Goal: Information Seeking & Learning: Learn about a topic

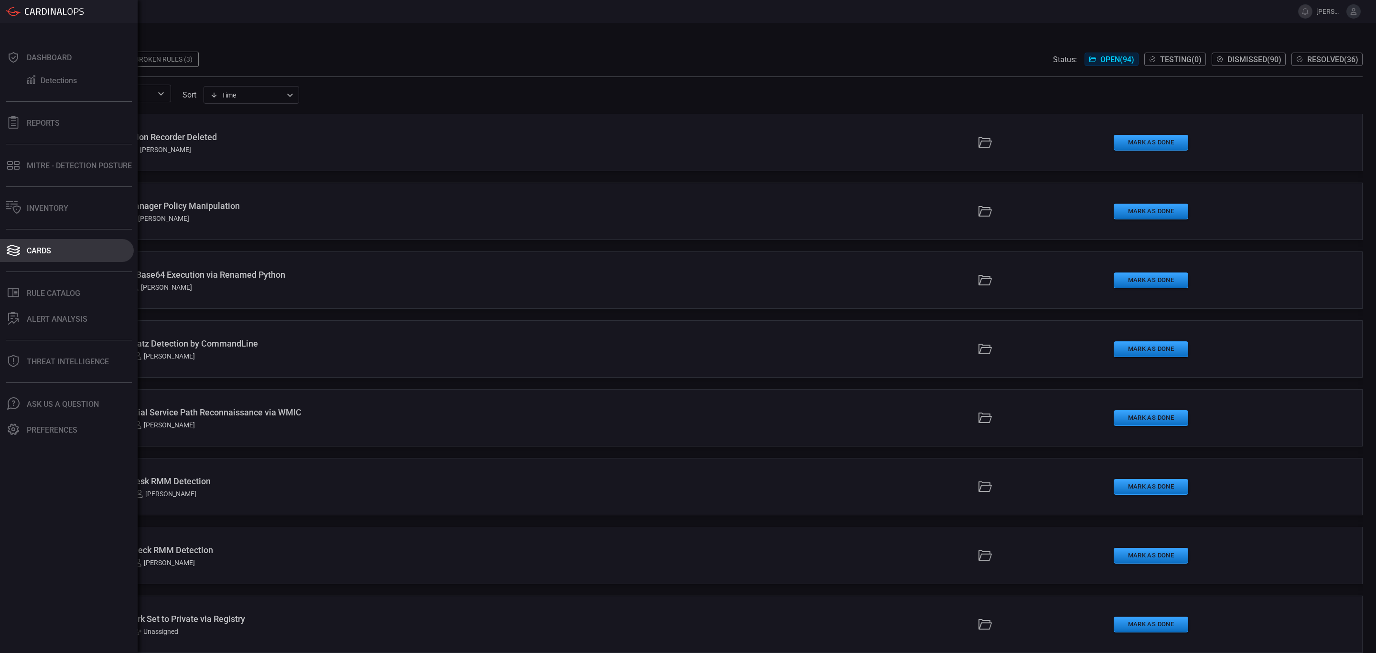
click at [32, 254] on div "Cards" at bounding box center [39, 250] width 24 height 9
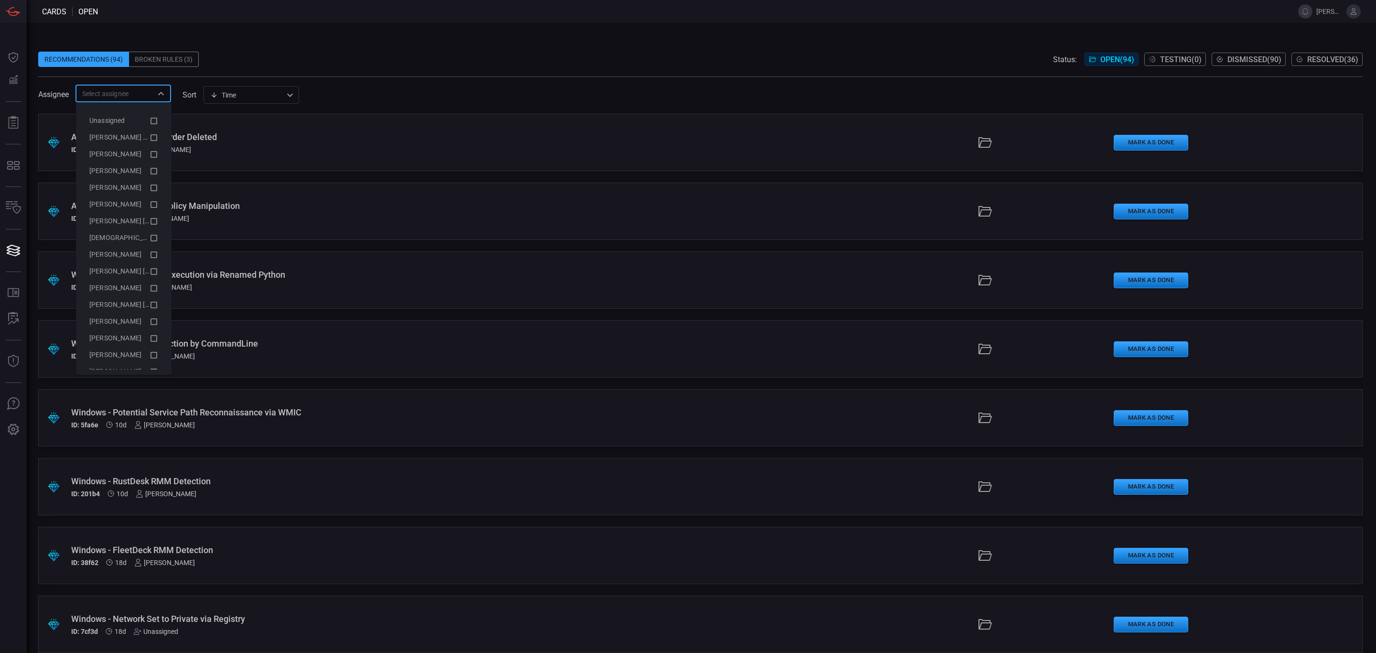
click at [122, 96] on input "text" at bounding box center [115, 93] width 74 height 12
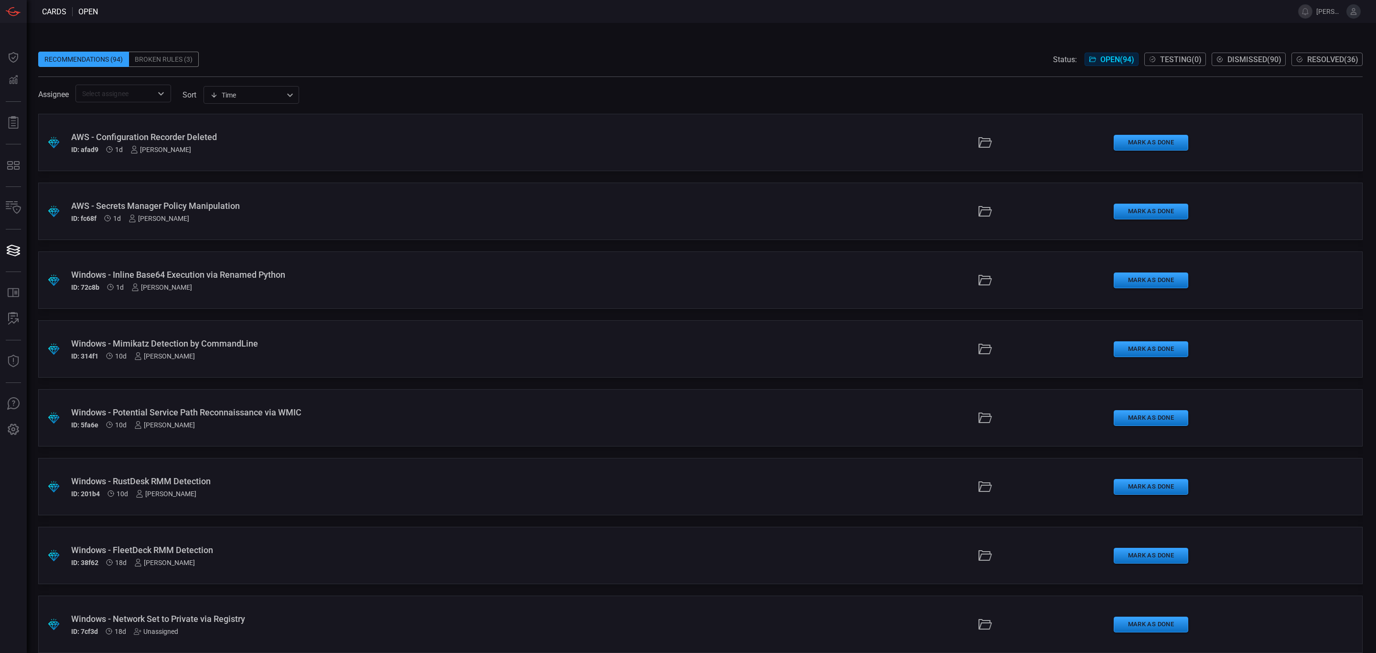
drag, startPoint x: 402, startPoint y: 85, endPoint x: 168, endPoint y: 87, distance: 234.1
click at [383, 85] on div "Assignee ​ sort Time visibleUpdateTime ​" at bounding box center [700, 94] width 1324 height 18
click at [576, 43] on span at bounding box center [700, 44] width 1324 height 14
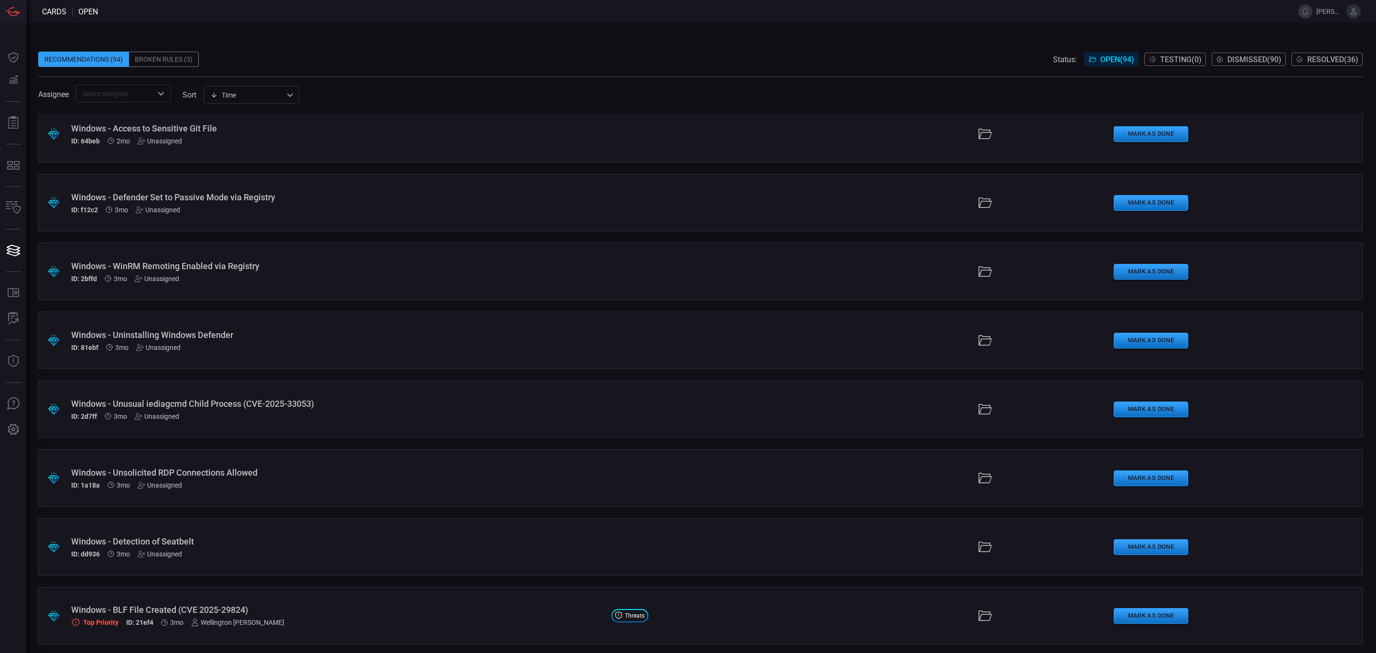
scroll to position [2221, 0]
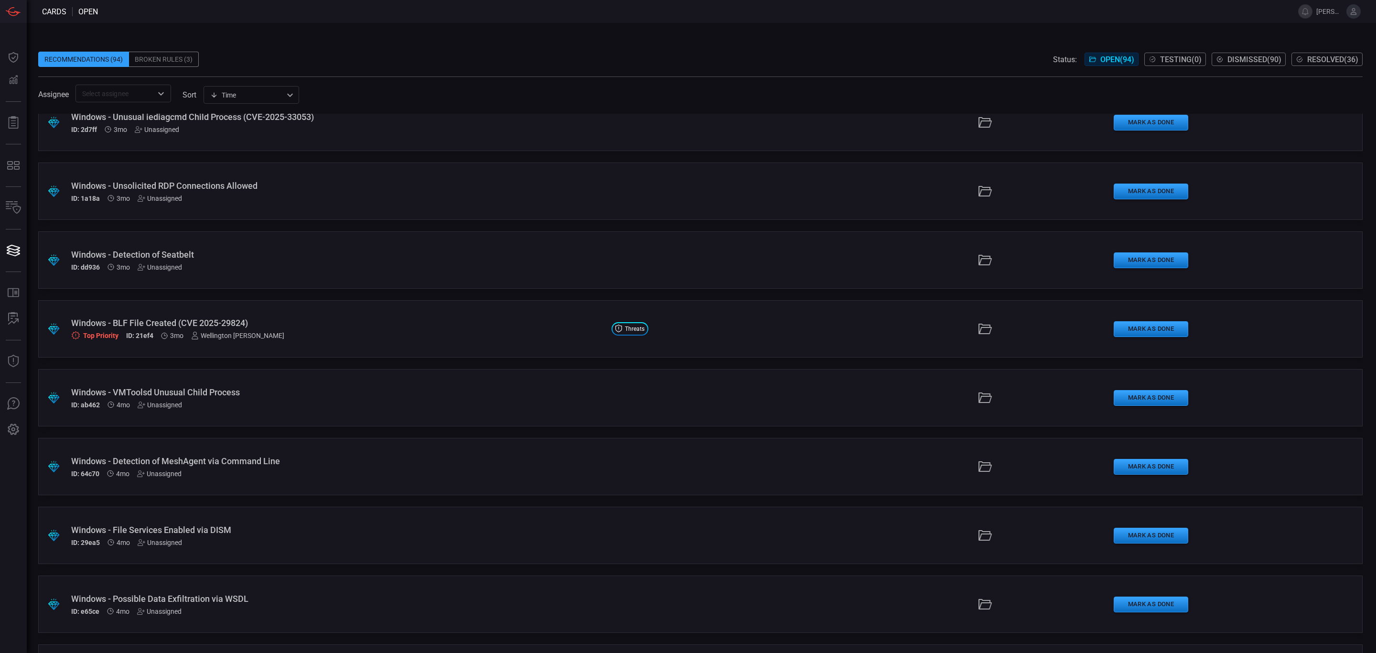
click at [129, 320] on div "Windows - BLF File Created (CVE 2025-29824)" at bounding box center [337, 323] width 533 height 10
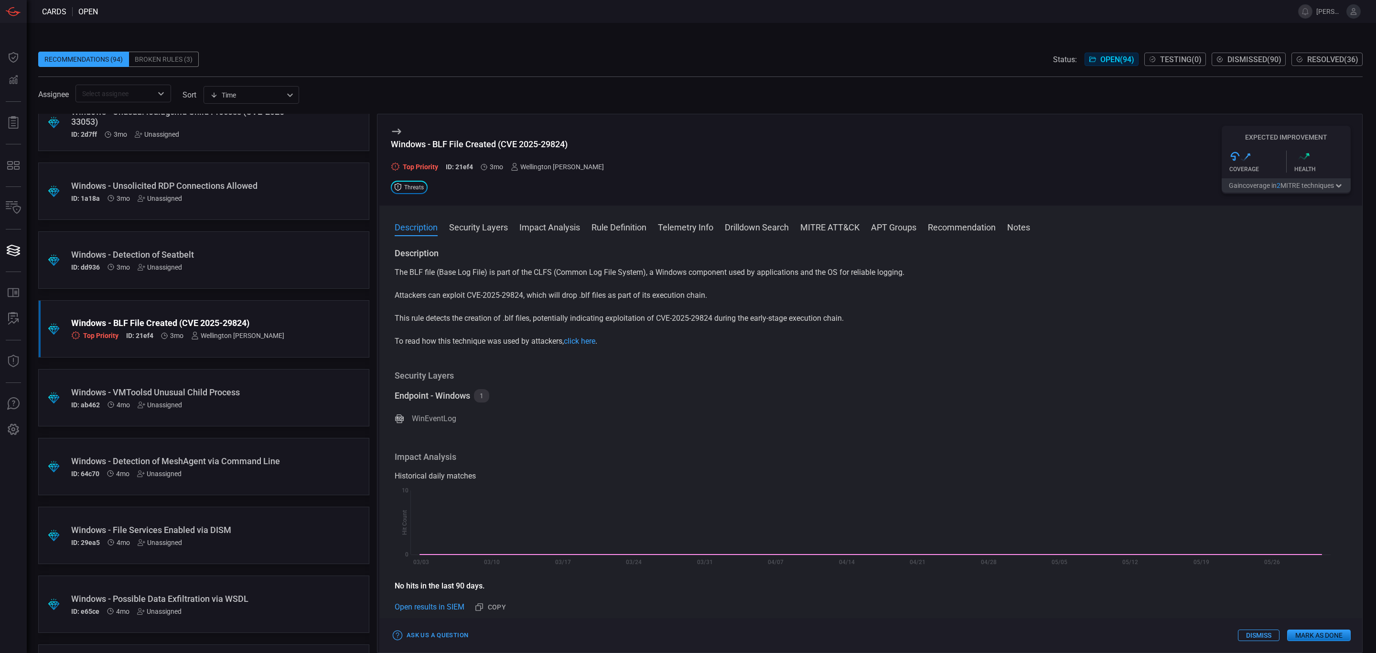
click at [968, 360] on div "Description The BLF file (Base Log File) is part of the CLFS (Common Log File S…" at bounding box center [870, 447] width 983 height 401
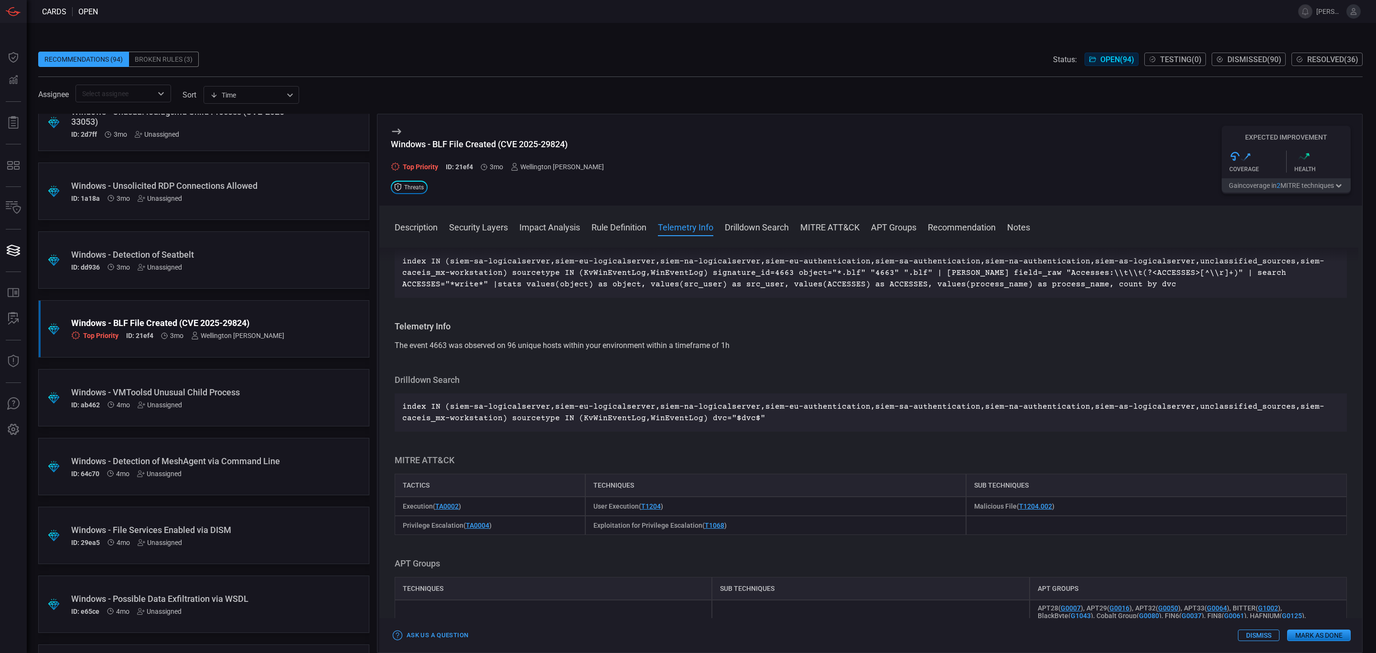
scroll to position [430, 0]
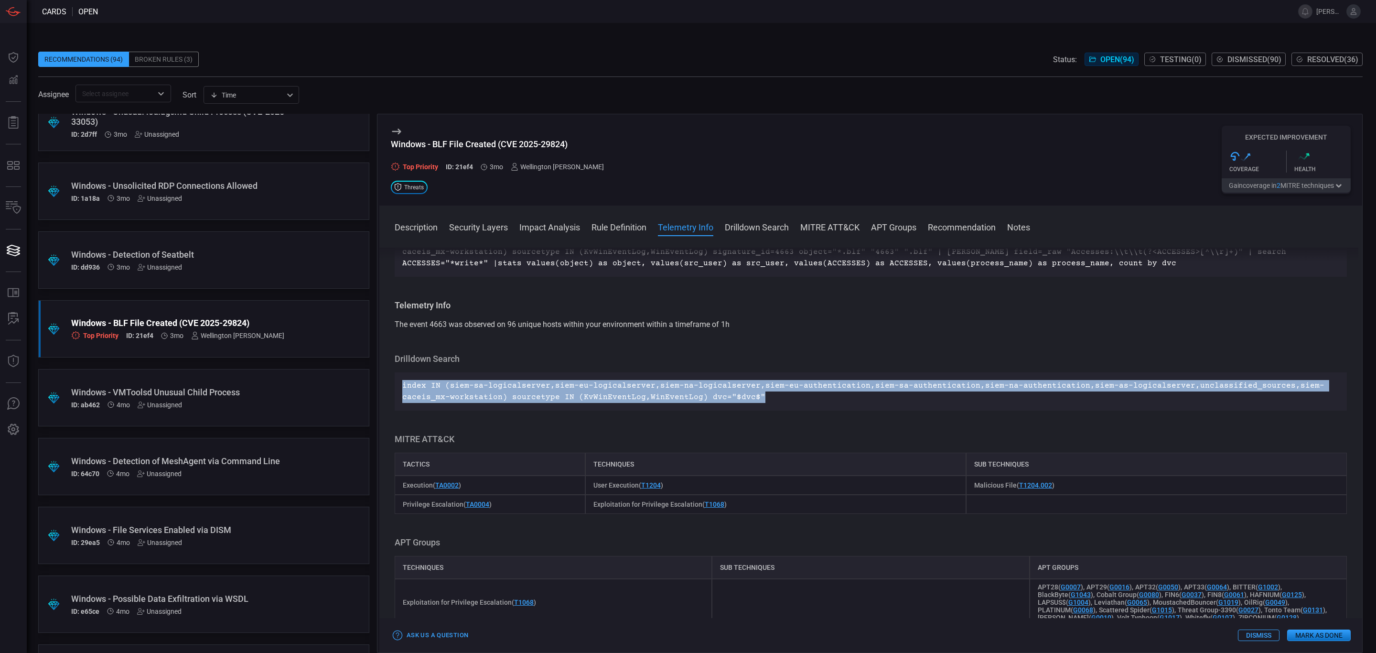
drag, startPoint x: 755, startPoint y: 398, endPoint x: 408, endPoint y: 384, distance: 347.1
click at [401, 380] on div "index IN (siem-sa-logicalserver,siem-eu-logicalserver,siem-na-logicalserver,sie…" at bounding box center [871, 391] width 952 height 38
copy p "index IN (siem-sa-logicalserver,siem-eu-logicalserver,siem-na-logicalserver,sie…"
